Goal: Find specific page/section: Find specific page/section

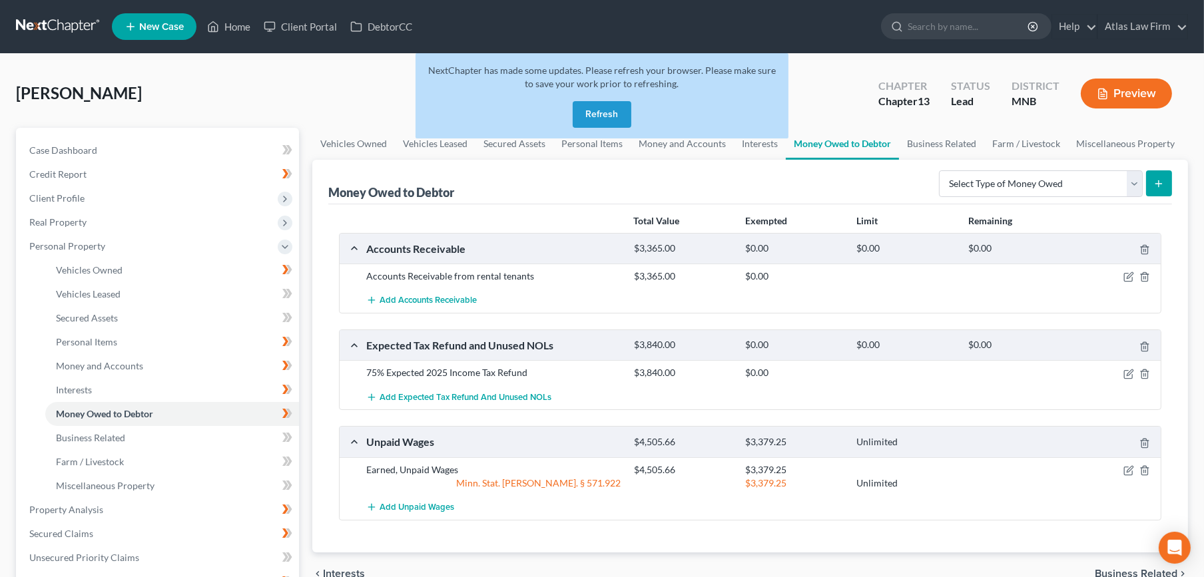
click at [606, 109] on button "Refresh" at bounding box center [602, 114] width 59 height 27
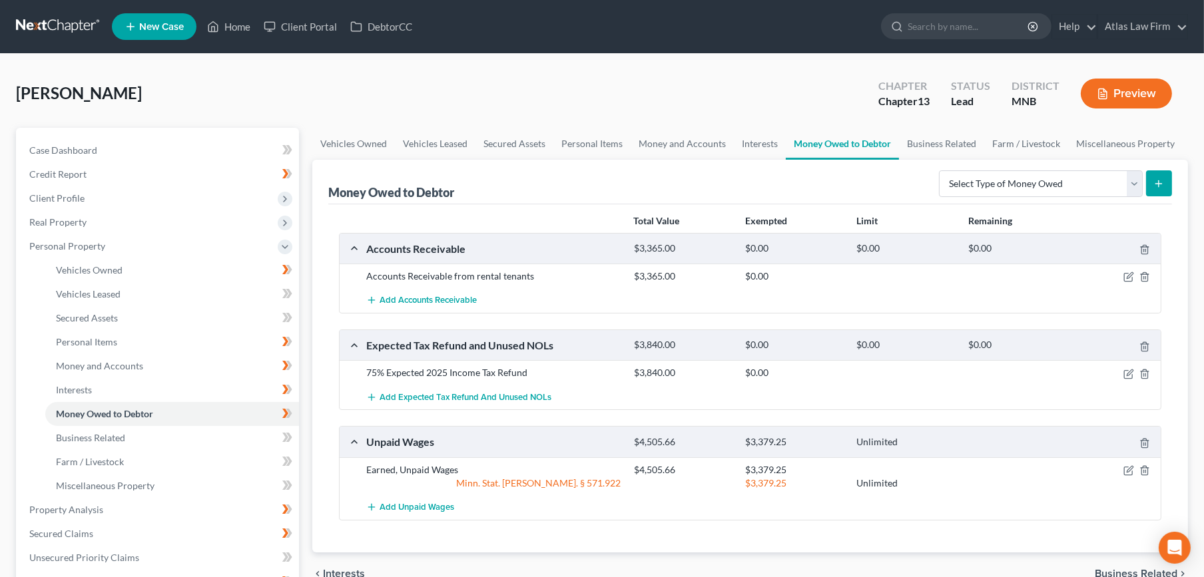
click at [59, 23] on link at bounding box center [58, 27] width 85 height 24
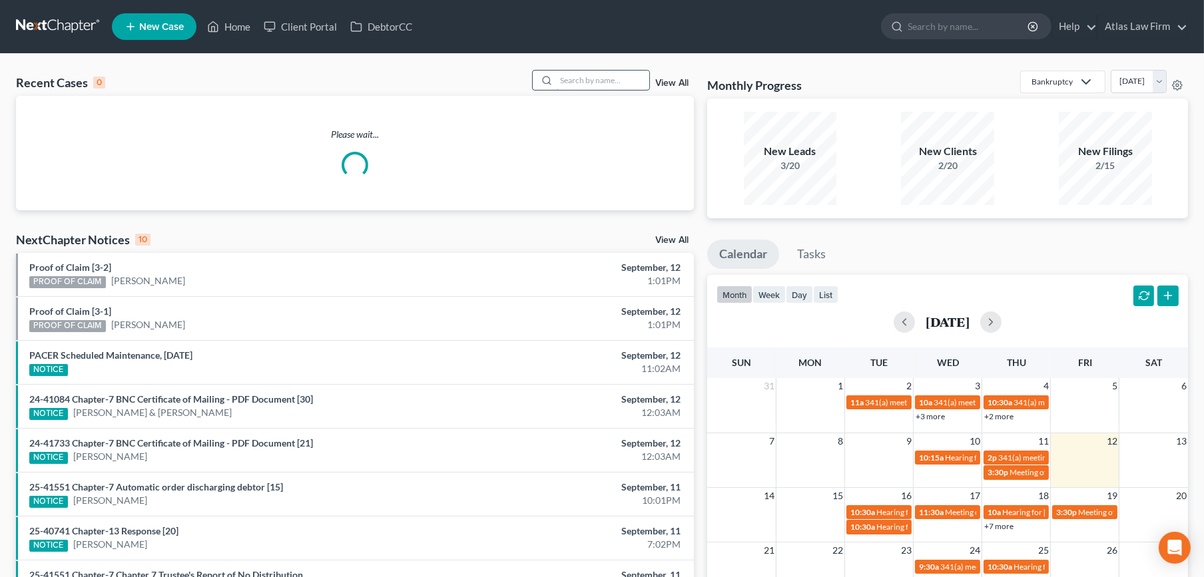
click at [599, 87] on input "search" at bounding box center [602, 80] width 93 height 19
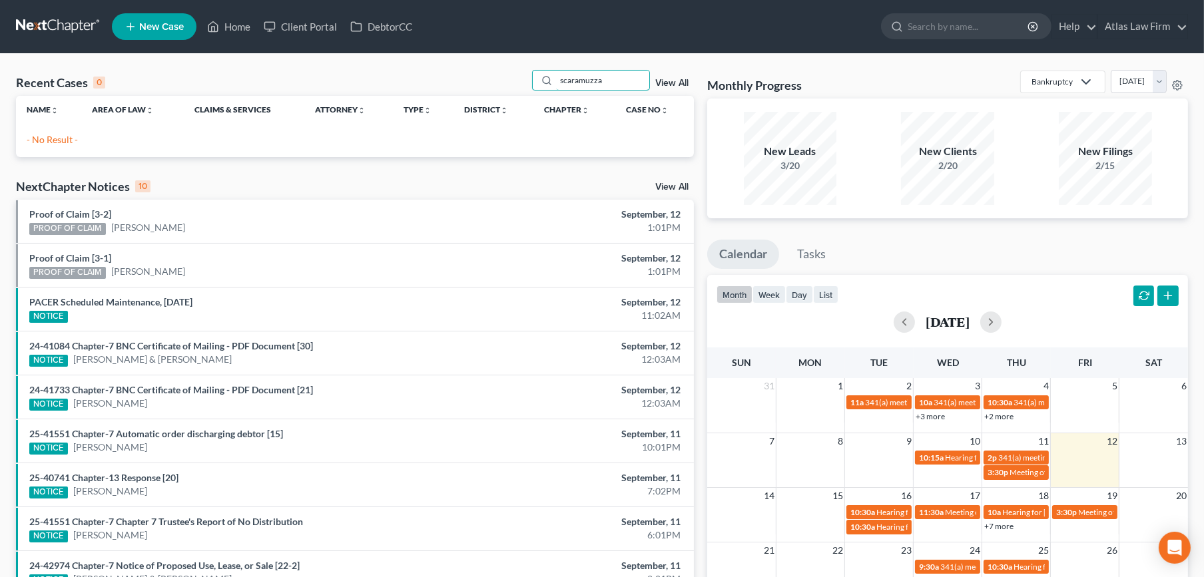
type input "scaramuzza"
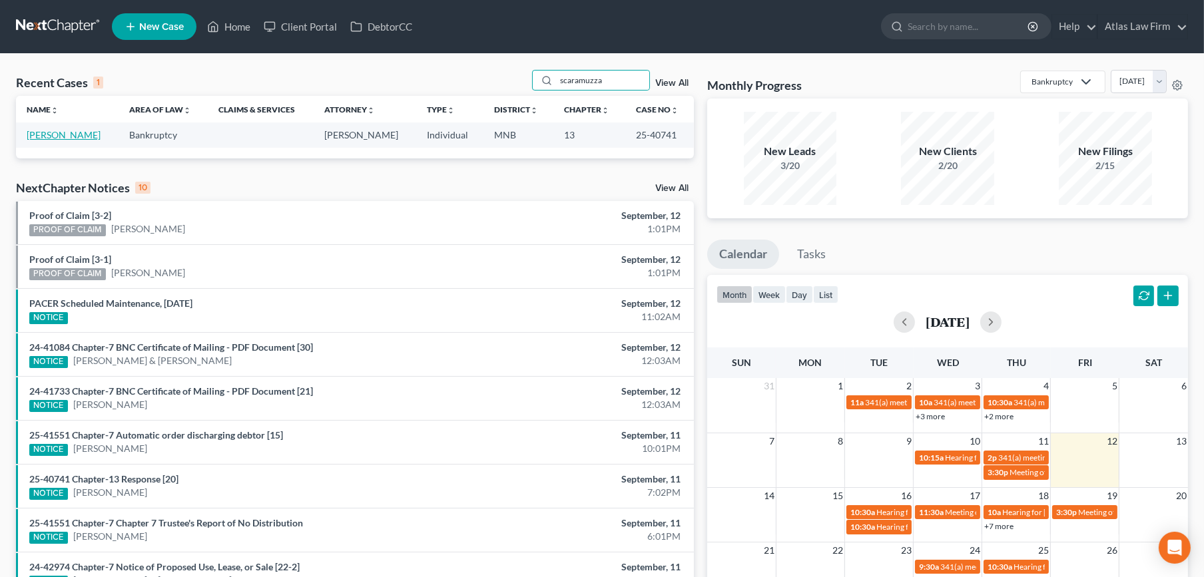
click at [66, 130] on link "[PERSON_NAME]" at bounding box center [64, 134] width 74 height 11
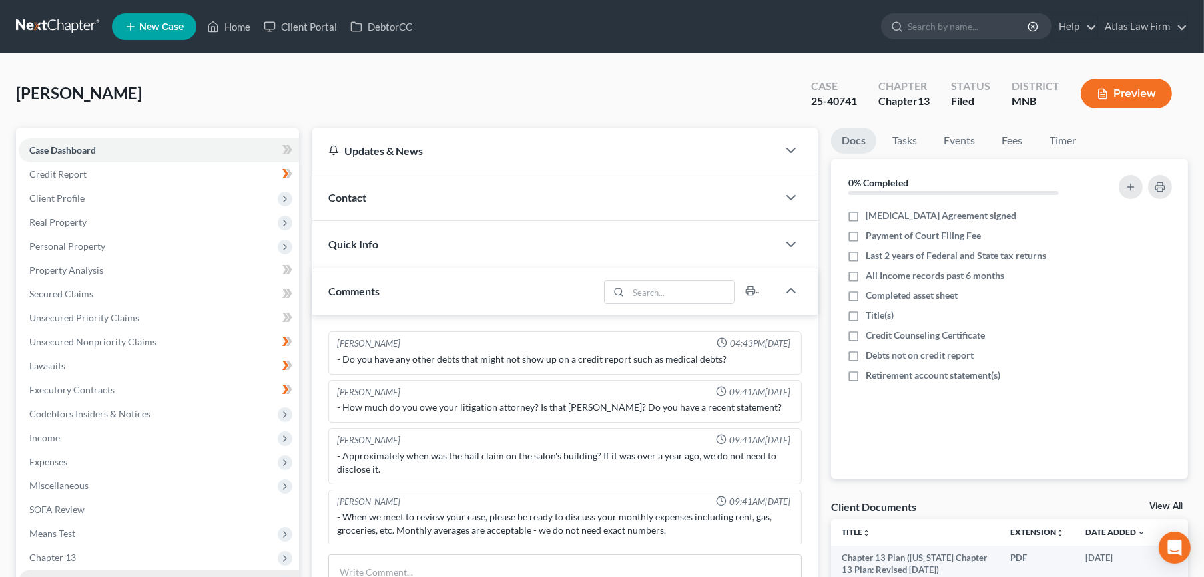
scroll to position [296, 0]
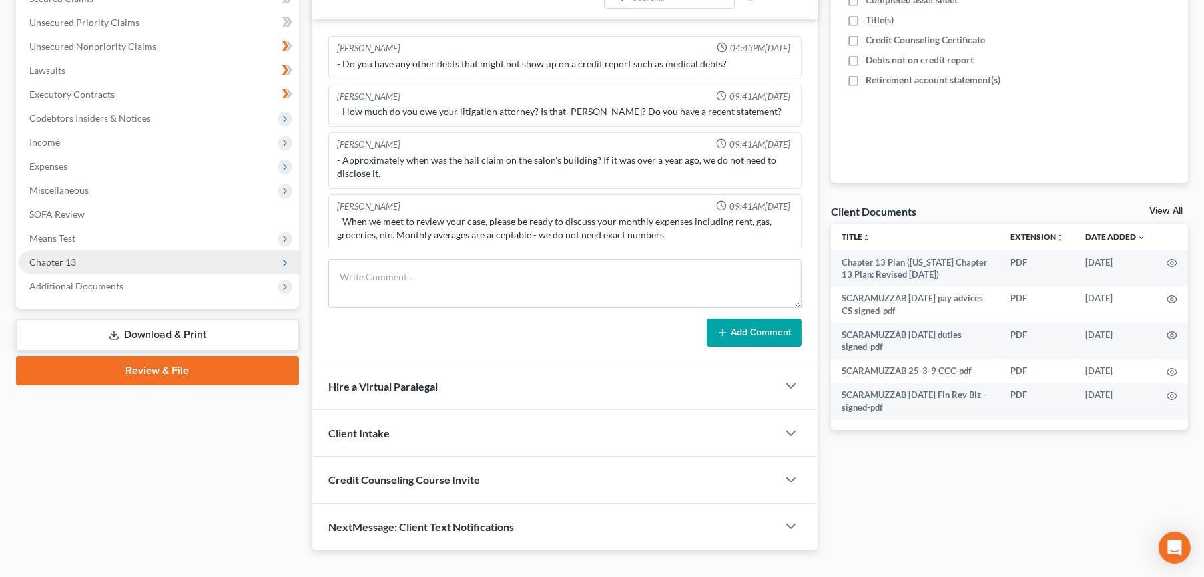
click at [158, 261] on span "Chapter 13" at bounding box center [159, 262] width 280 height 24
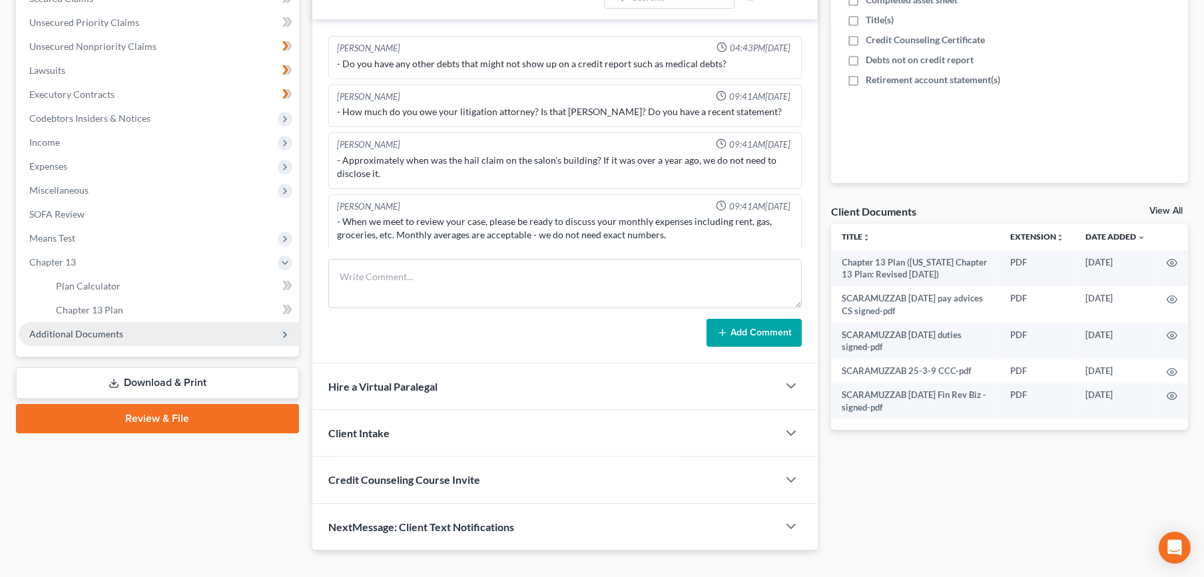
click at [164, 332] on span "Additional Documents" at bounding box center [159, 334] width 280 height 24
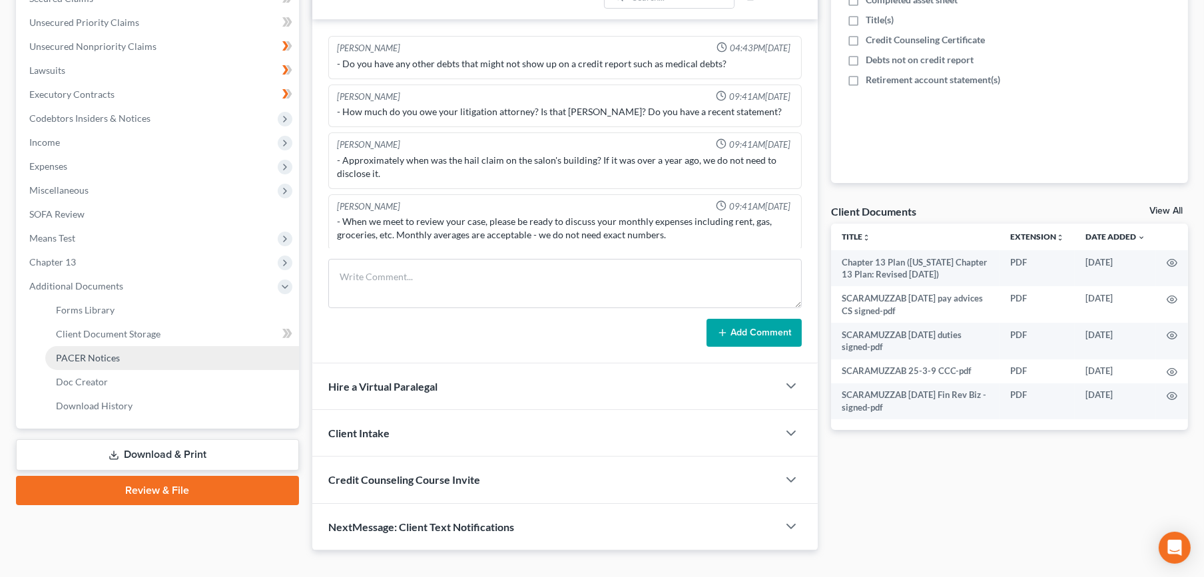
click at [173, 356] on link "PACER Notices" at bounding box center [172, 358] width 254 height 24
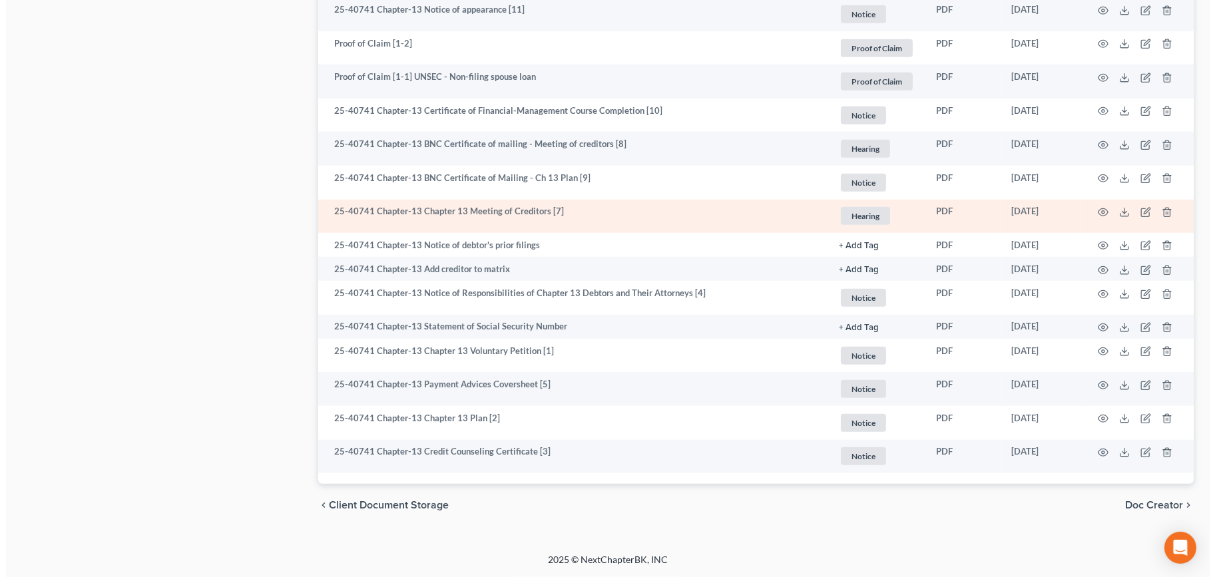
scroll to position [1420, 0]
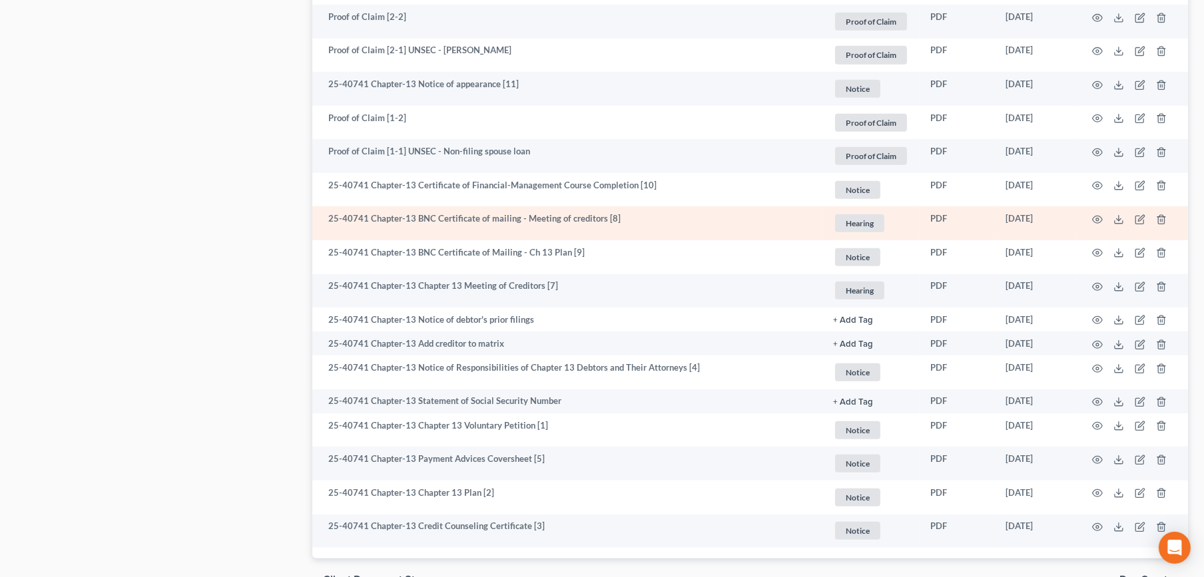
click at [1089, 214] on td at bounding box center [1132, 223] width 112 height 34
click at [1097, 219] on icon "button" at bounding box center [1097, 219] width 11 height 11
